Goal: Navigation & Orientation: Understand site structure

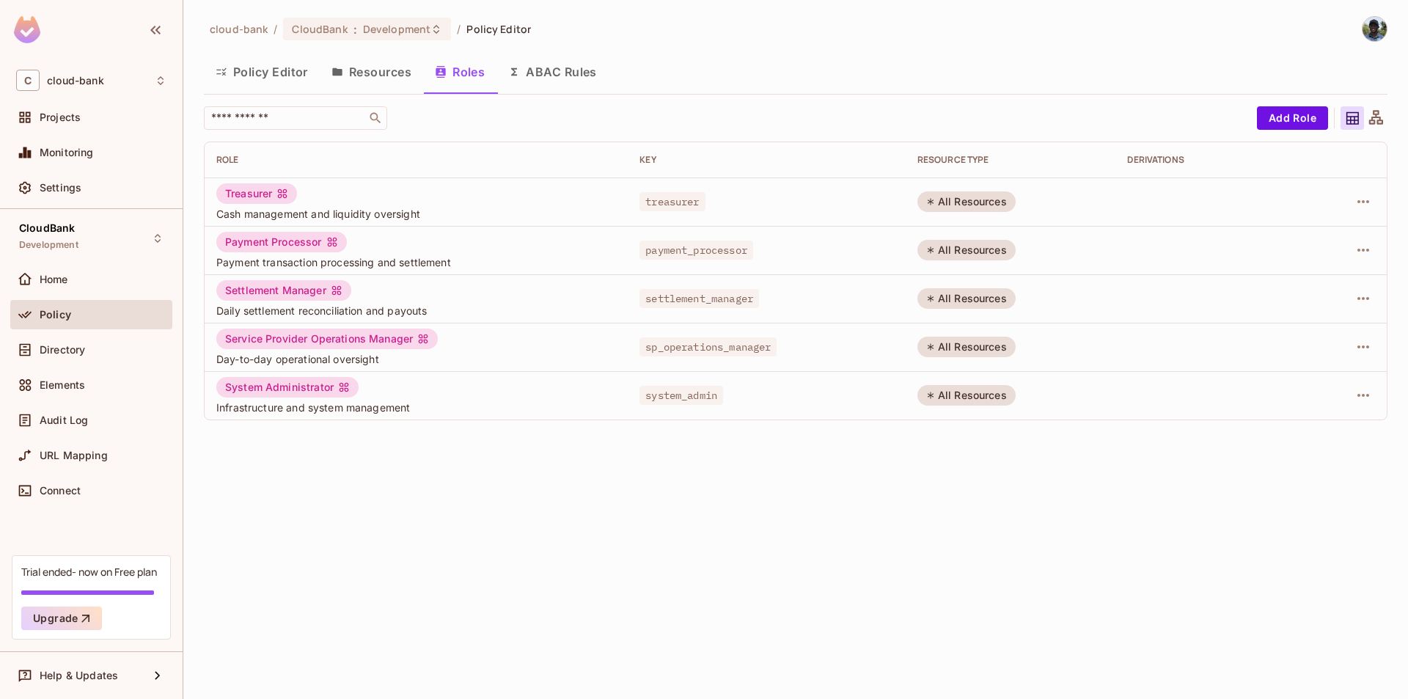
click at [268, 70] on button "Policy Editor" at bounding box center [262, 72] width 116 height 37
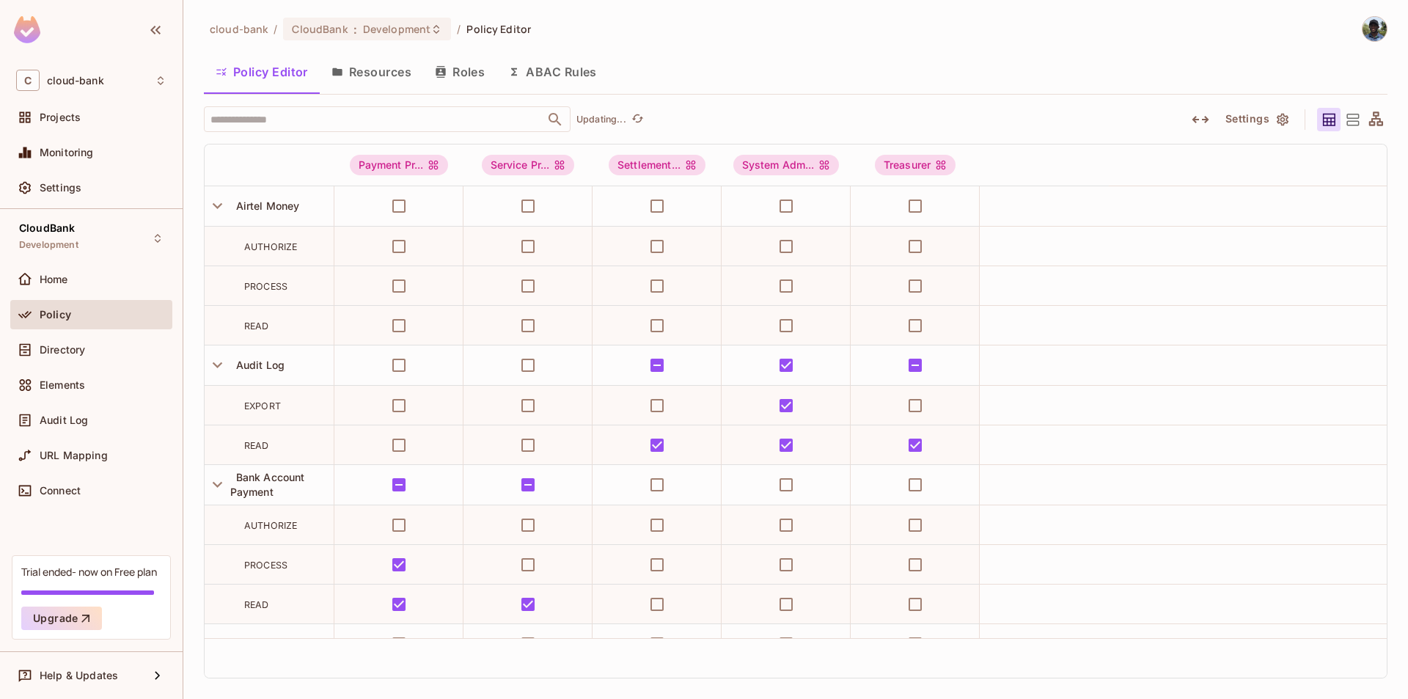
click at [383, 67] on button "Resources" at bounding box center [371, 72] width 103 height 37
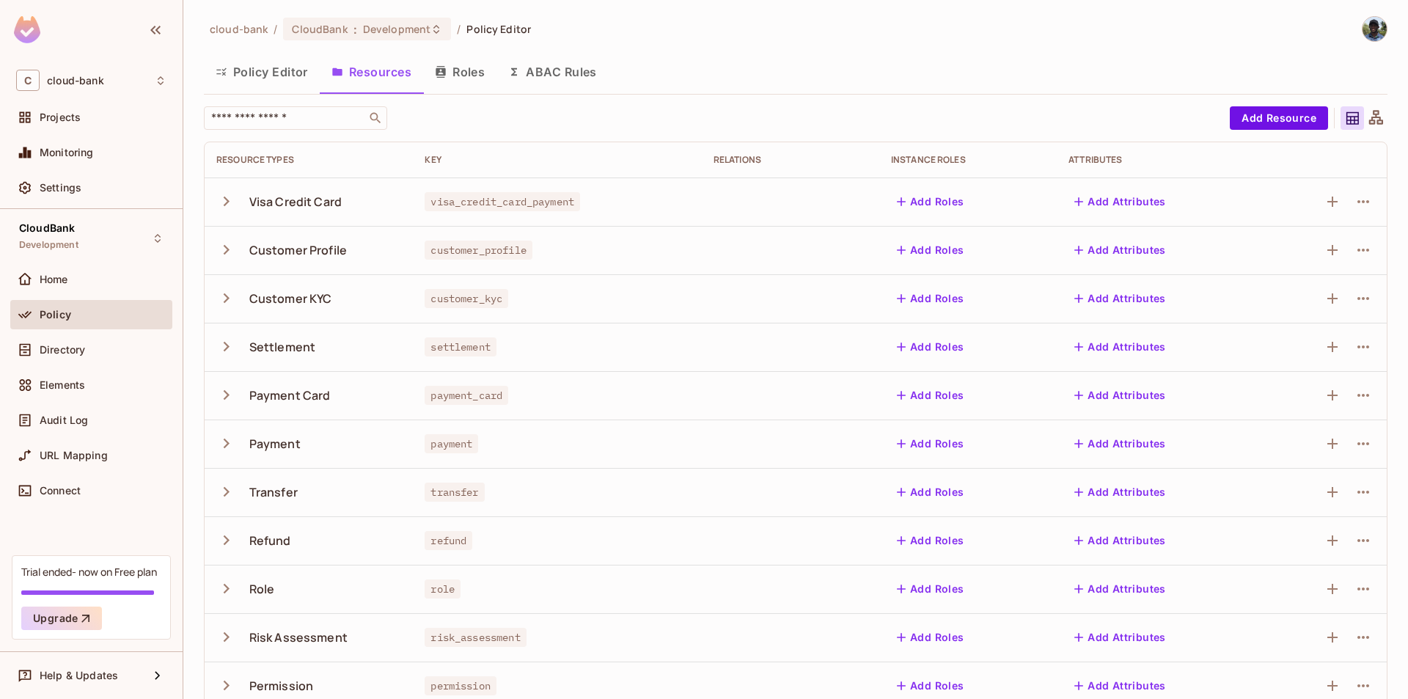
click at [240, 73] on button "Policy Editor" at bounding box center [262, 72] width 116 height 37
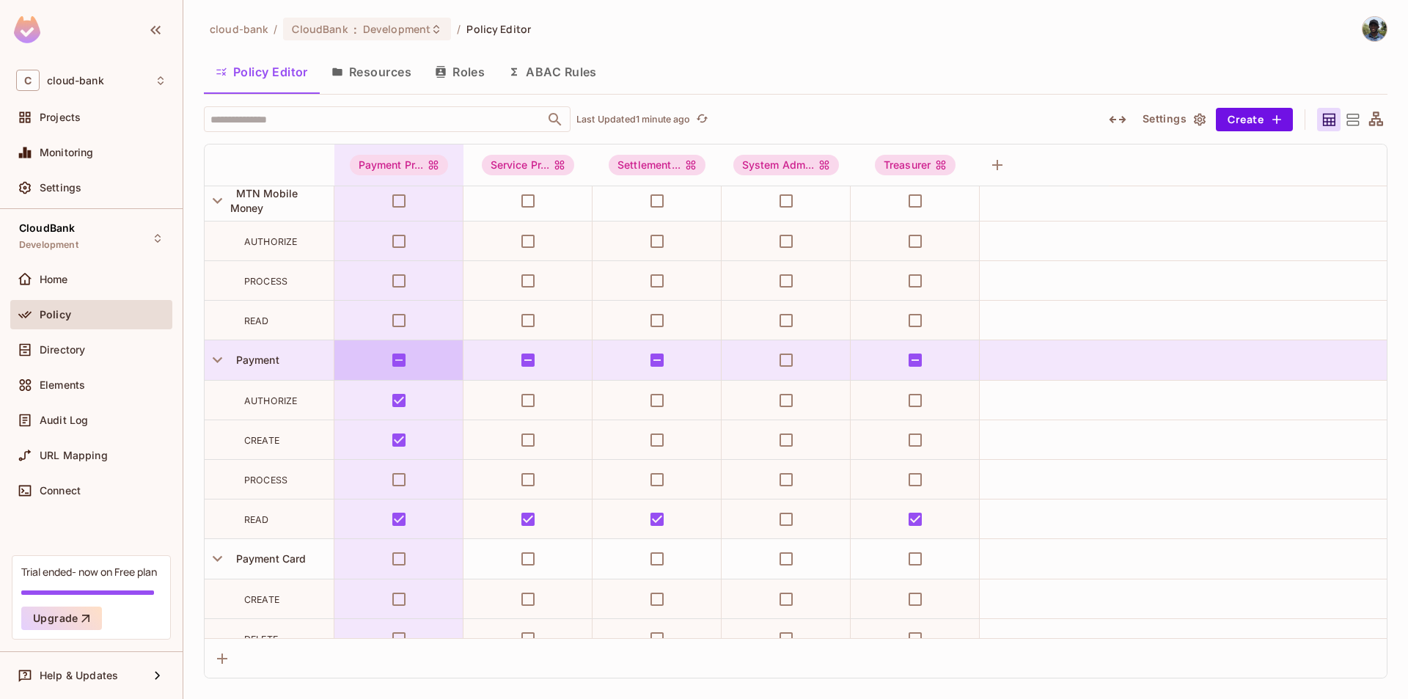
scroll to position [1278, 0]
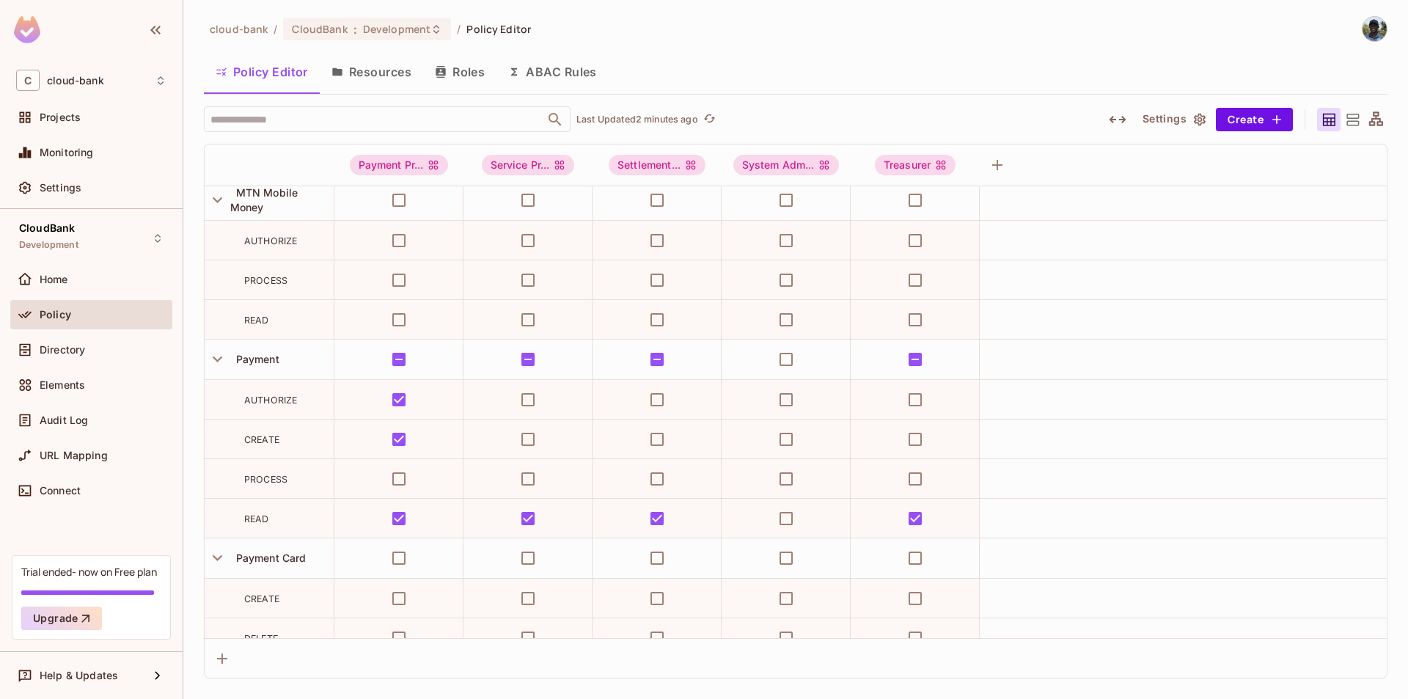
click at [454, 73] on button "Roles" at bounding box center [459, 72] width 73 height 37
